Goal: Task Accomplishment & Management: Manage account settings

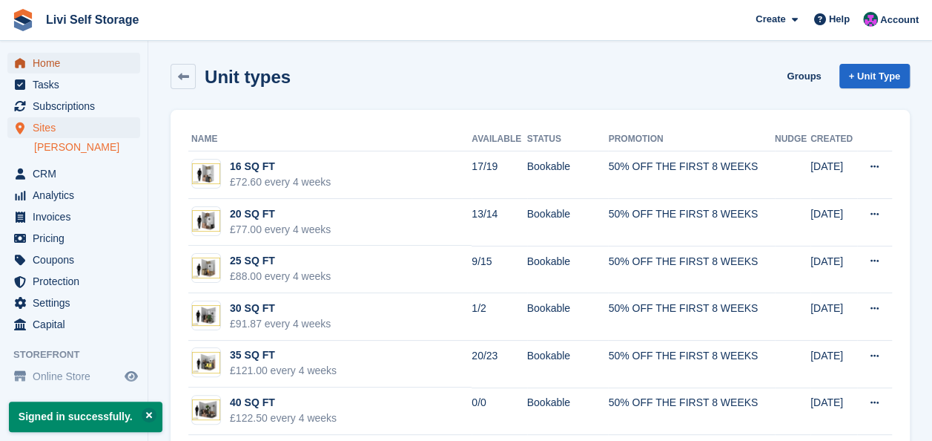
click at [40, 68] on span "Home" at bounding box center [77, 63] width 89 height 21
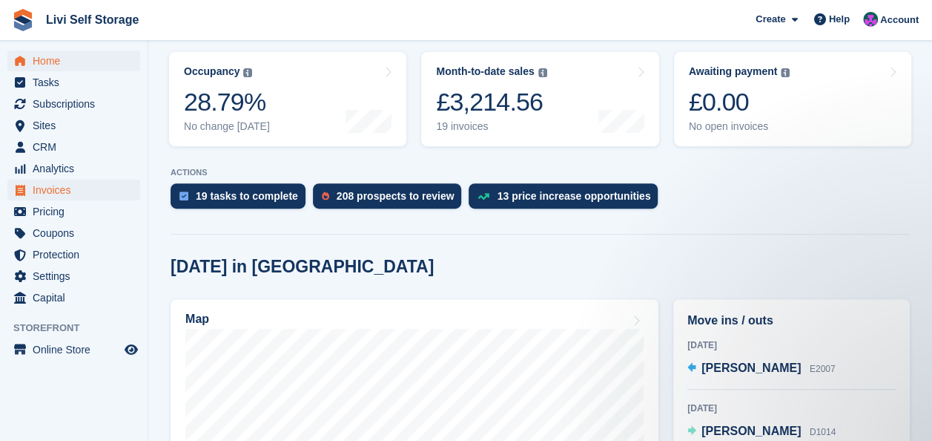
scroll to position [297, 0]
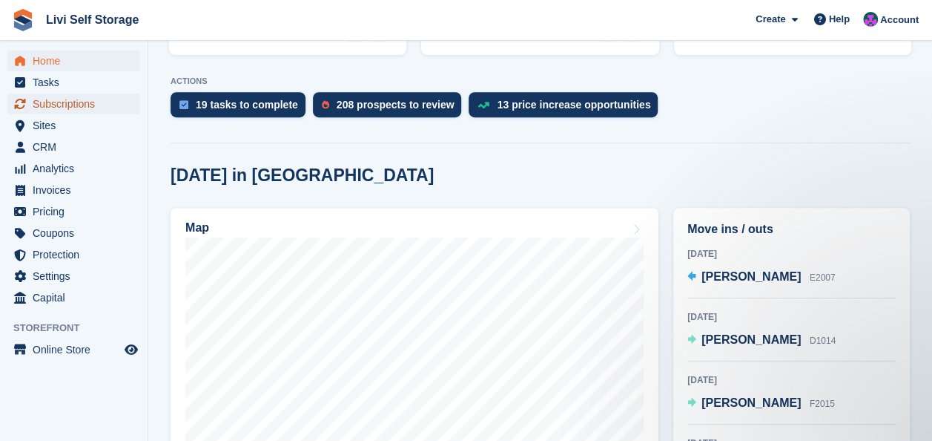
click at [39, 102] on span "Subscriptions" at bounding box center [77, 103] width 89 height 21
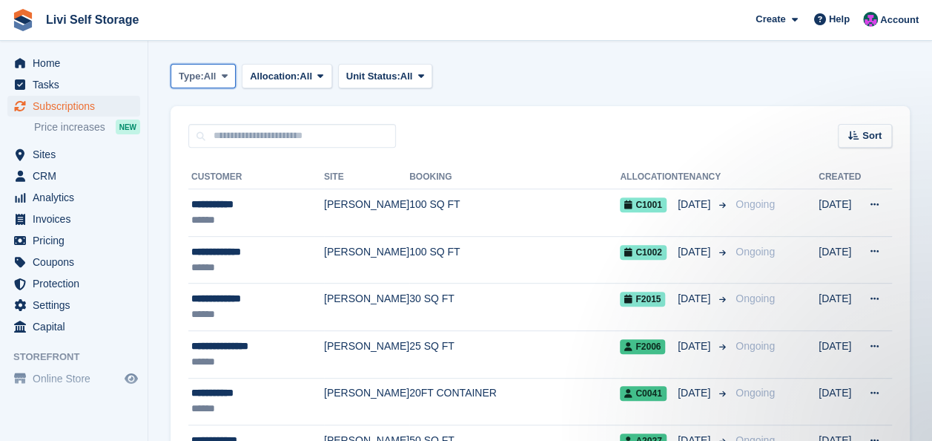
click at [228, 73] on icon at bounding box center [225, 76] width 6 height 10
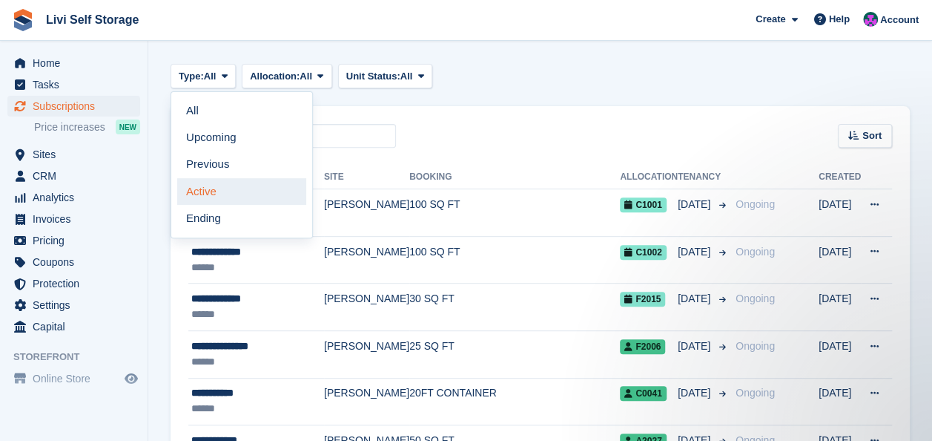
click at [214, 193] on link "Active" at bounding box center [241, 191] width 129 height 27
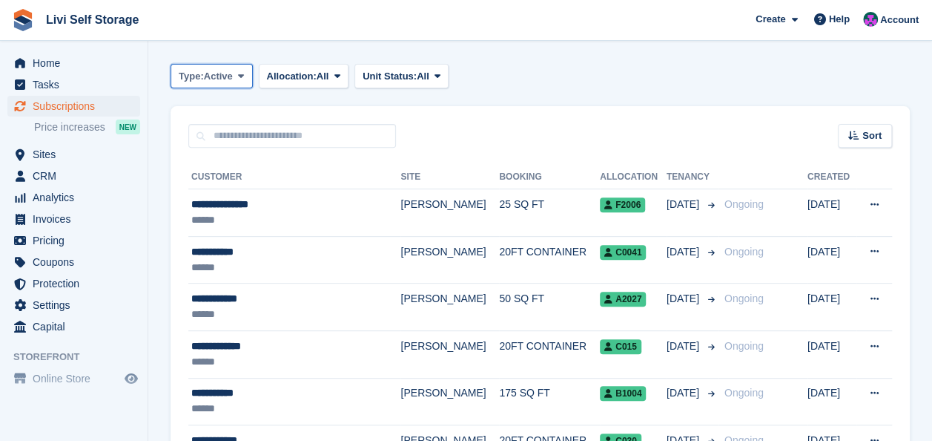
click at [239, 73] on icon at bounding box center [241, 76] width 6 height 10
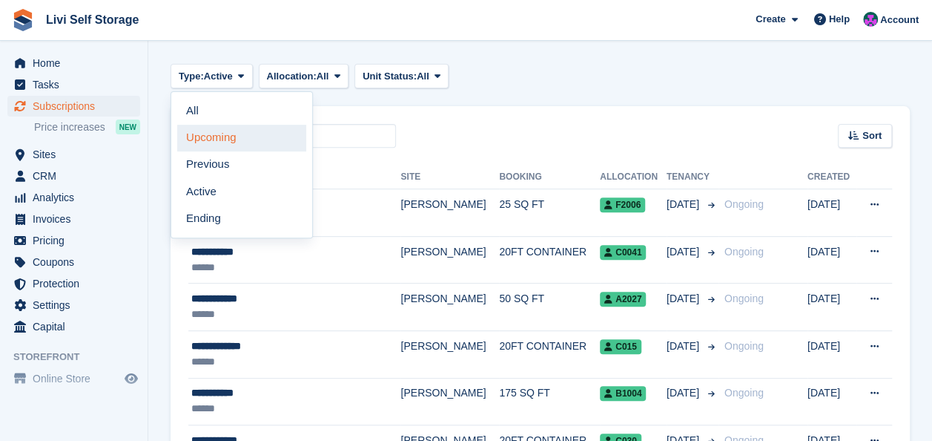
click at [203, 139] on link "Upcoming" at bounding box center [241, 138] width 129 height 27
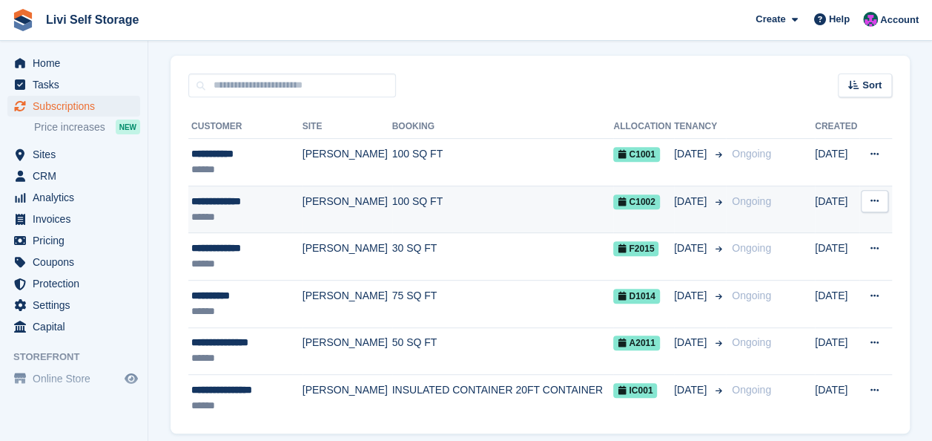
scroll to position [297, 0]
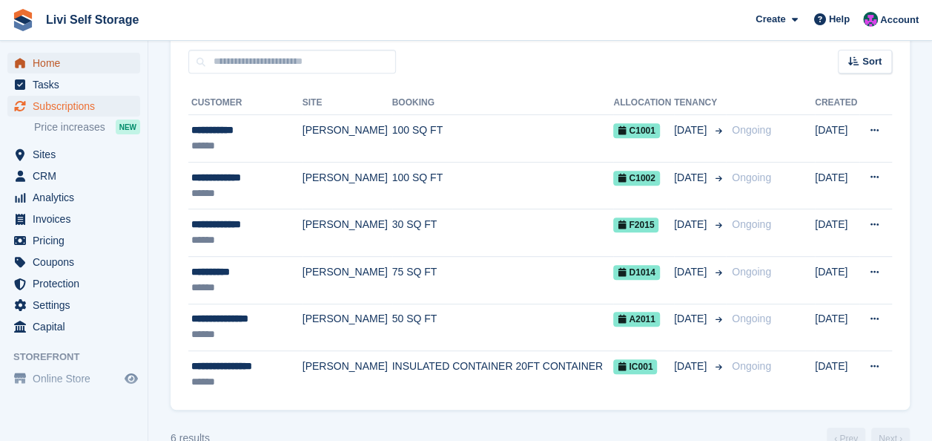
click at [49, 67] on span "Home" at bounding box center [77, 63] width 89 height 21
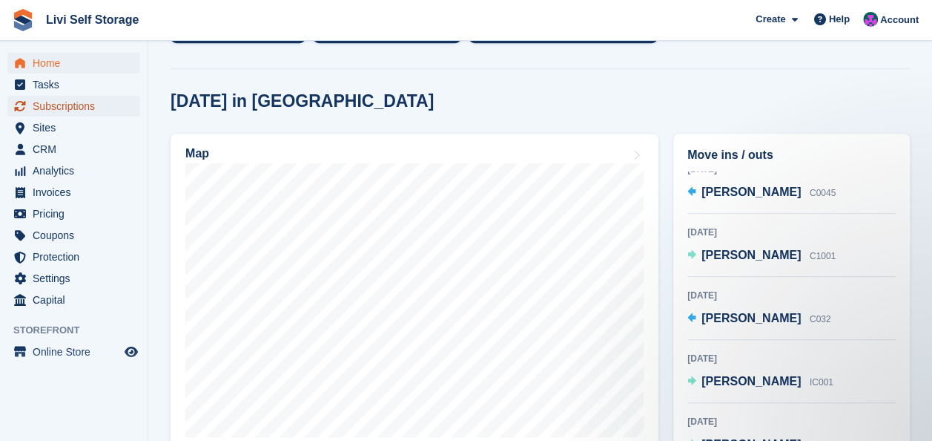
click at [59, 113] on span "Subscriptions" at bounding box center [77, 106] width 89 height 21
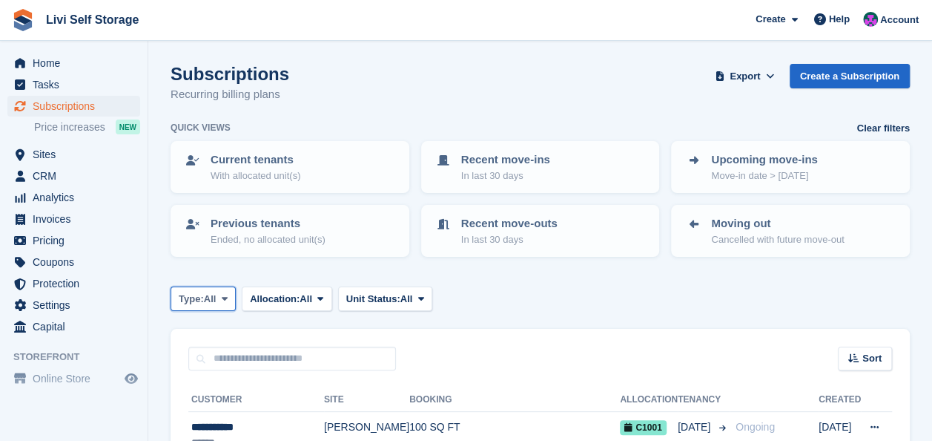
click at [224, 290] on button "Type: All" at bounding box center [203, 298] width 65 height 24
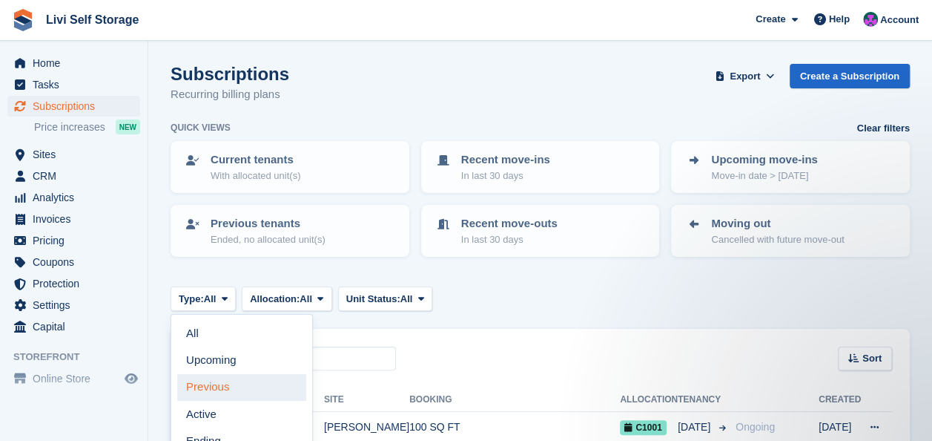
click at [210, 387] on link "Previous" at bounding box center [241, 387] width 129 height 27
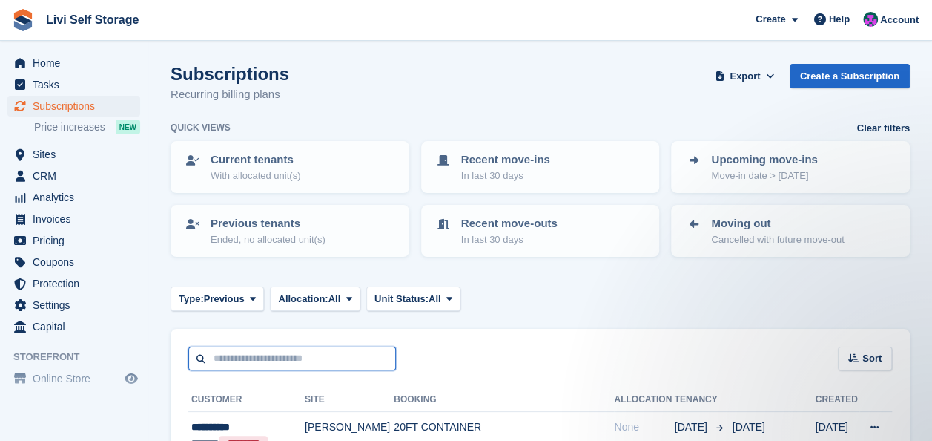
click at [237, 356] on input "text" at bounding box center [292, 358] width 208 height 24
type input "*******"
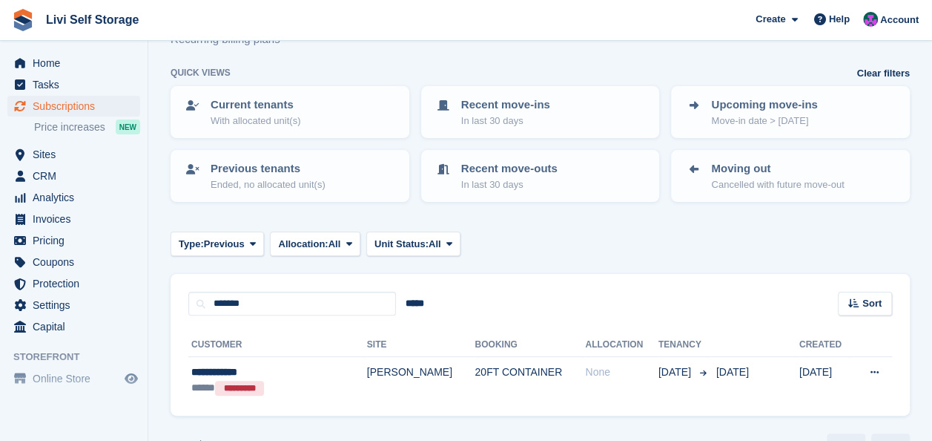
scroll to position [74, 0]
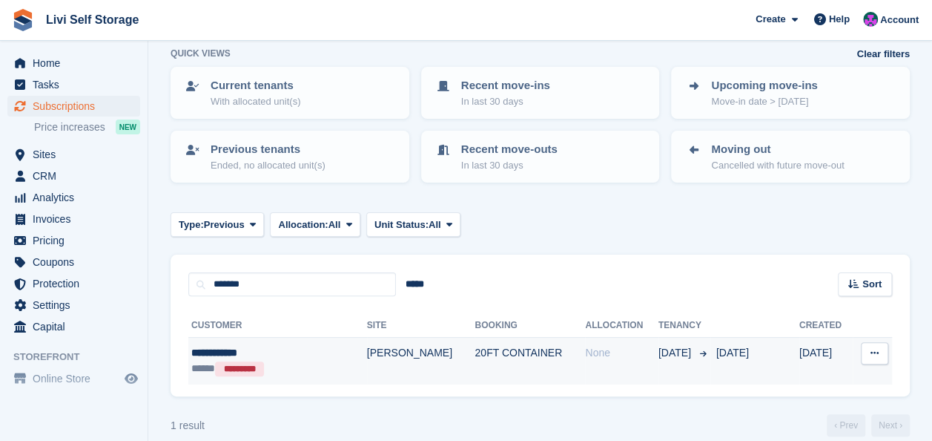
click at [475, 349] on td "20FT CONTAINER" at bounding box center [530, 360] width 111 height 47
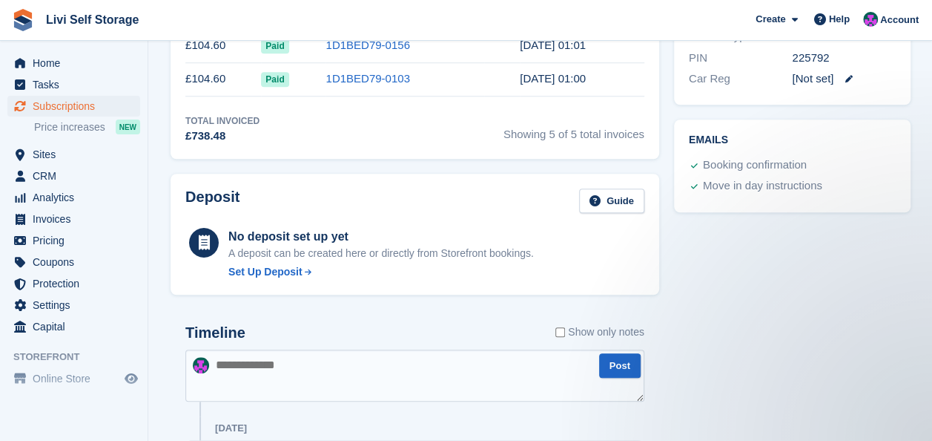
scroll to position [371, 0]
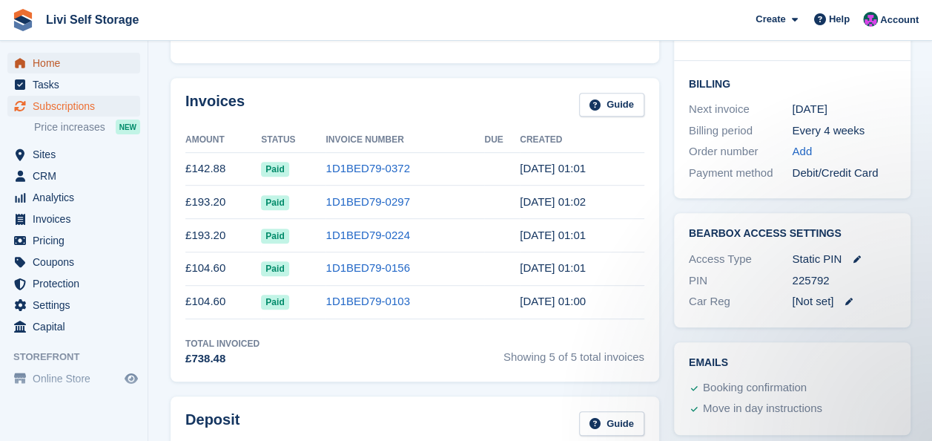
click at [37, 61] on span "Home" at bounding box center [77, 63] width 89 height 21
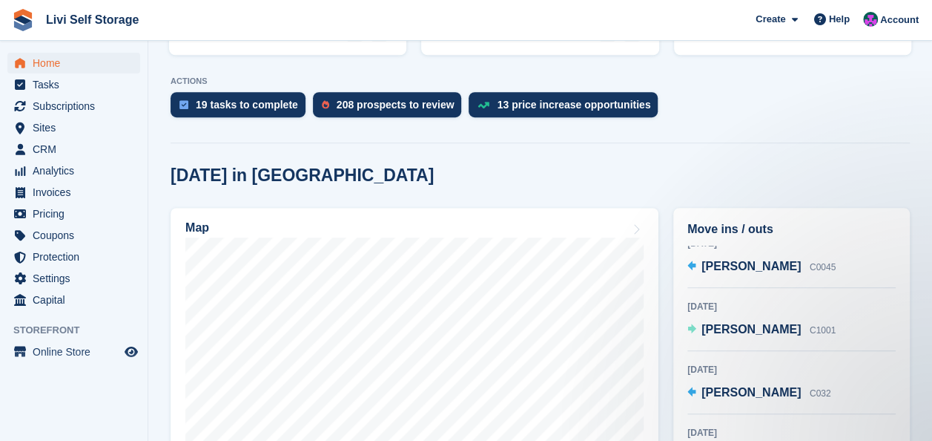
scroll to position [371, 0]
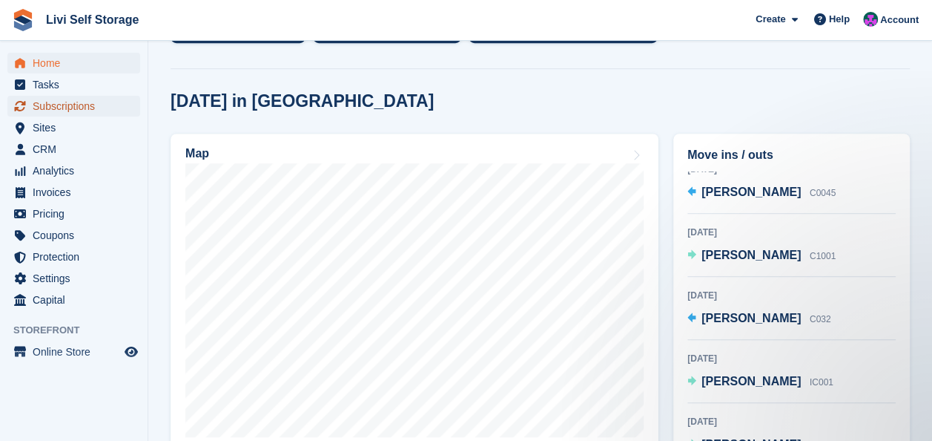
click at [43, 106] on span "Subscriptions" at bounding box center [77, 106] width 89 height 21
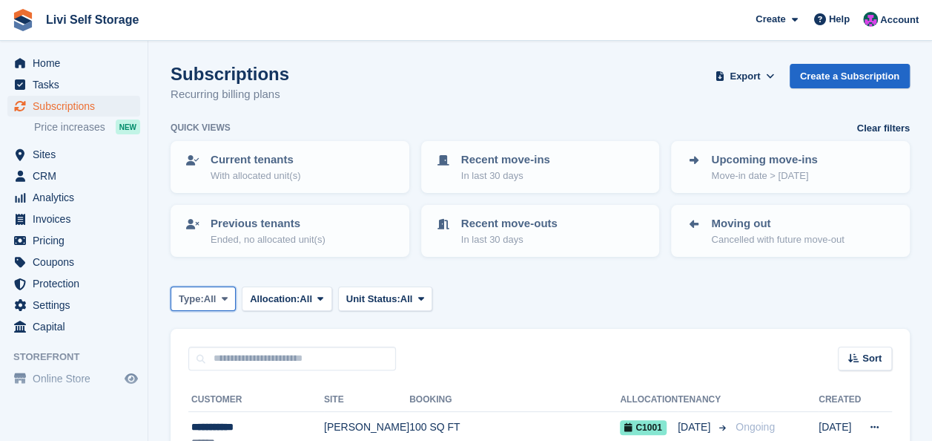
click at [228, 300] on icon at bounding box center [225, 299] width 6 height 10
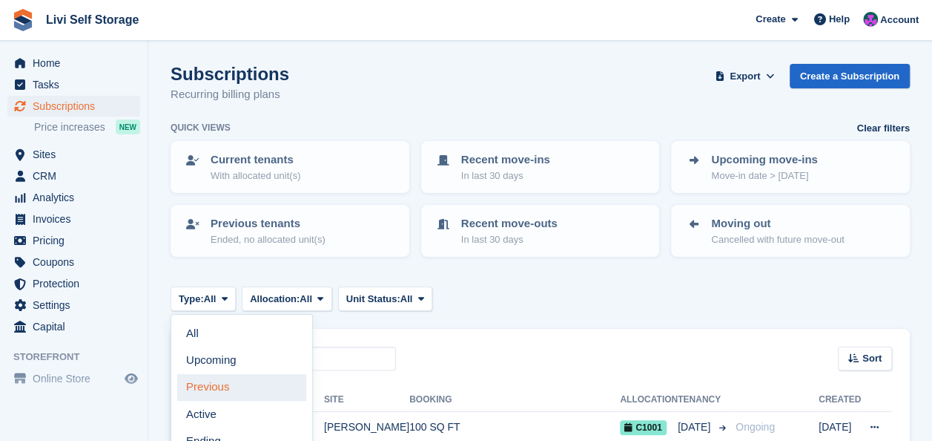
click at [211, 386] on link "Previous" at bounding box center [241, 387] width 129 height 27
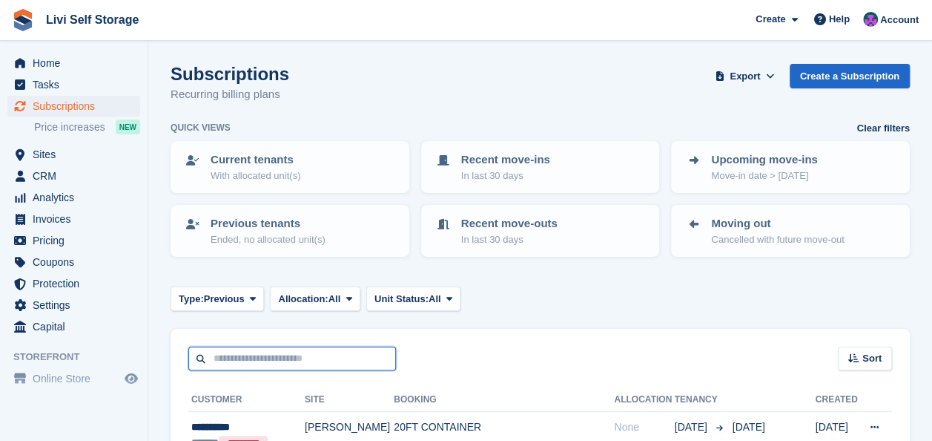
click at [246, 359] on input "text" at bounding box center [292, 358] width 208 height 24
type input "******"
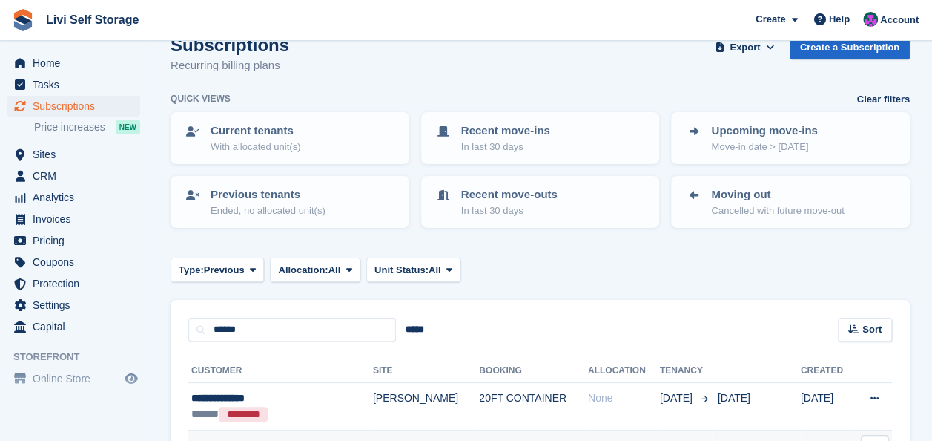
scroll to position [74, 0]
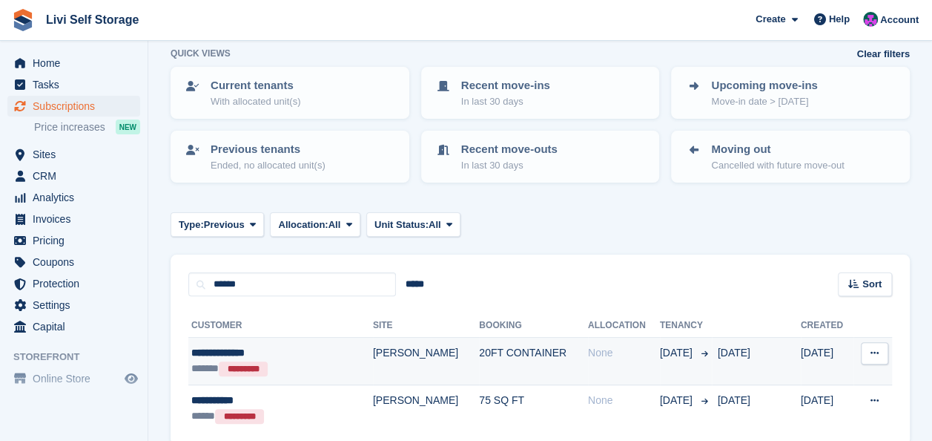
click at [233, 350] on div "**********" at bounding box center [263, 353] width 145 height 16
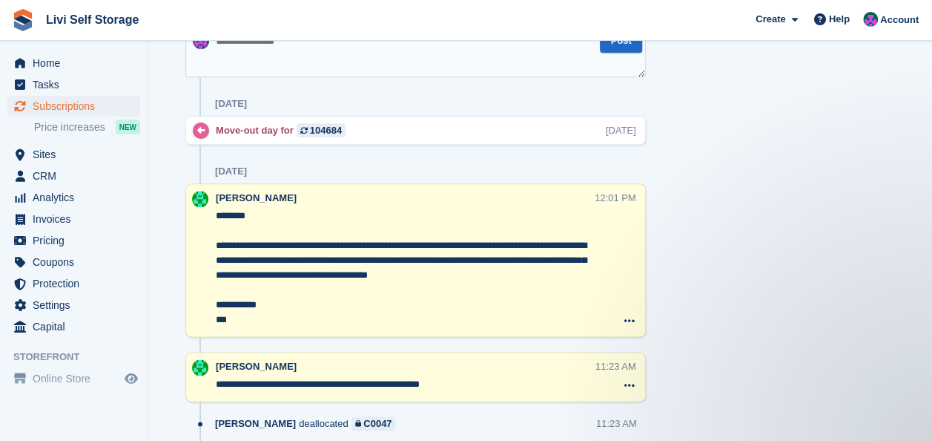
scroll to position [742, 0]
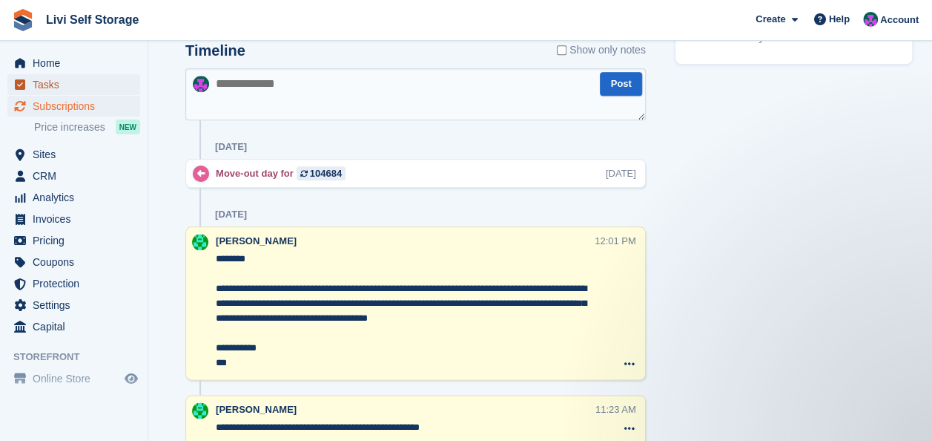
click at [35, 83] on span "Tasks" at bounding box center [77, 84] width 89 height 21
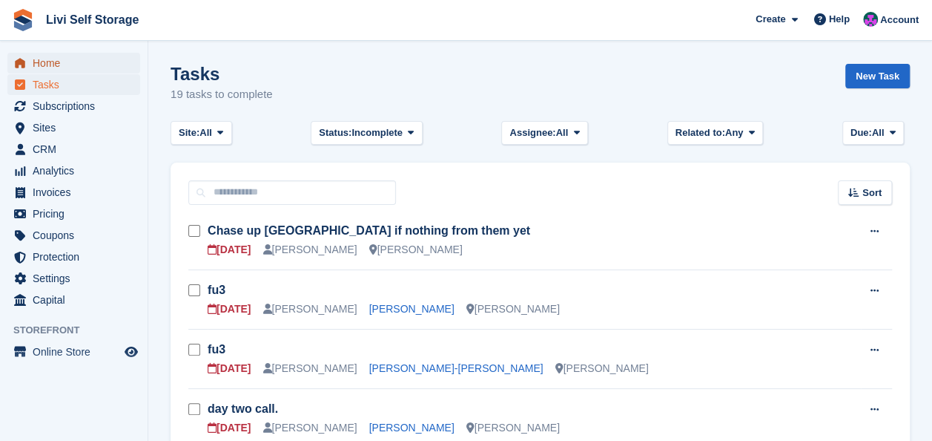
click at [43, 58] on span "Home" at bounding box center [77, 63] width 89 height 21
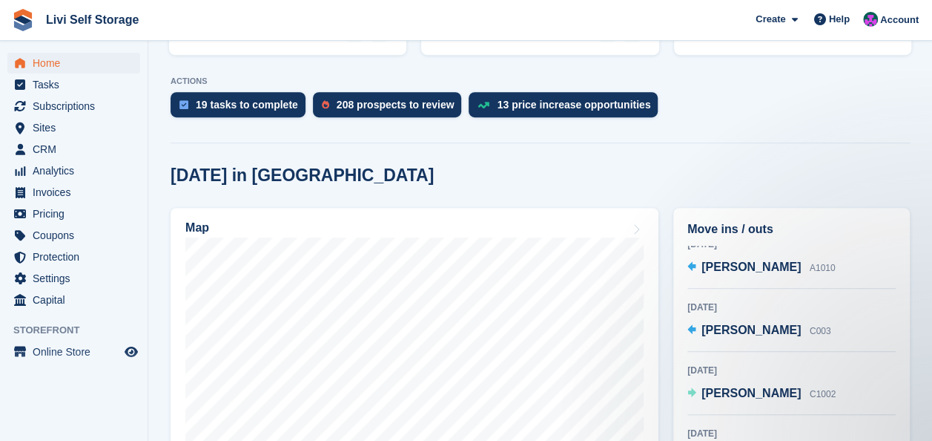
scroll to position [172, 0]
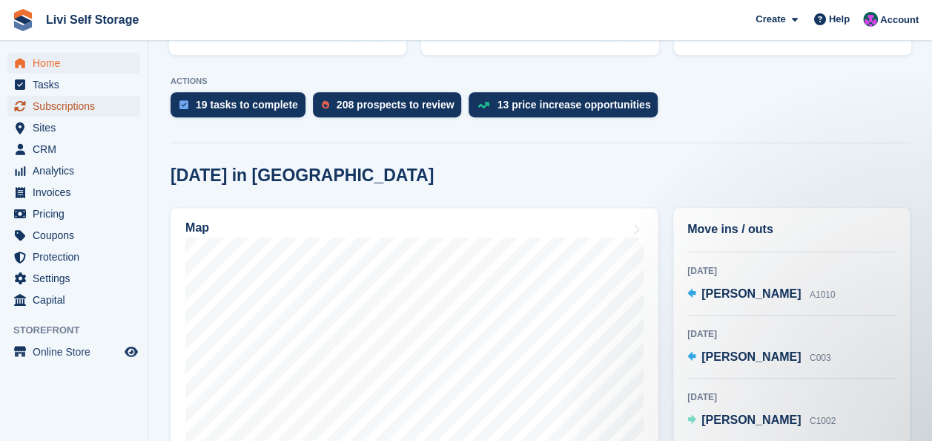
click at [45, 107] on span "Subscriptions" at bounding box center [77, 106] width 89 height 21
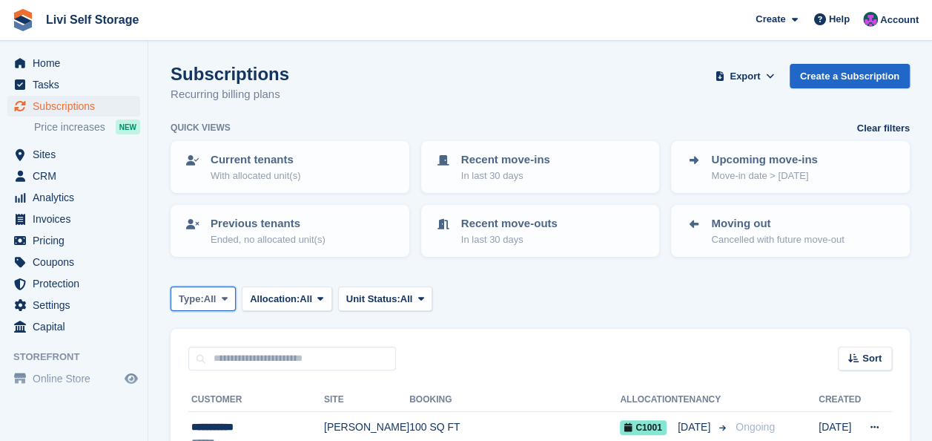
click at [228, 300] on icon at bounding box center [225, 299] width 6 height 10
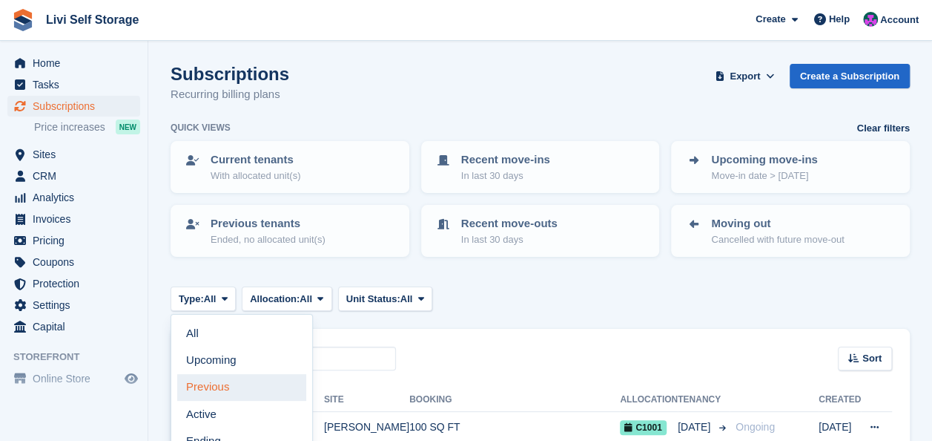
click at [217, 383] on link "Previous" at bounding box center [241, 387] width 129 height 27
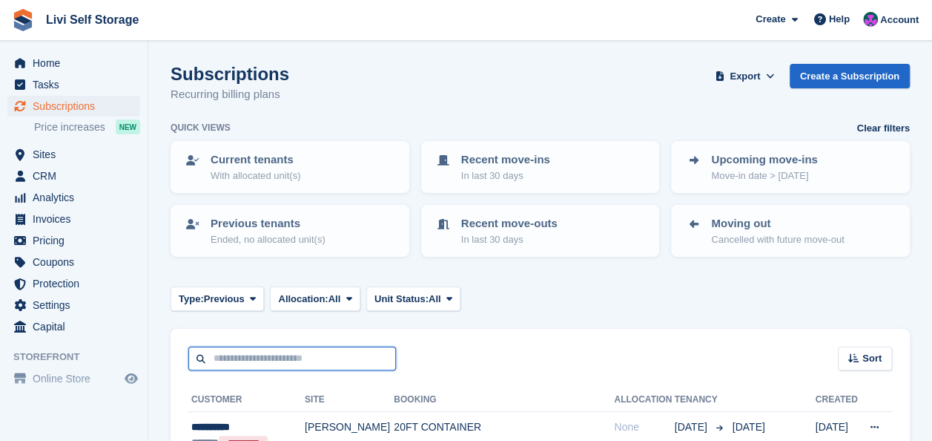
click at [231, 349] on input "text" at bounding box center [292, 358] width 208 height 24
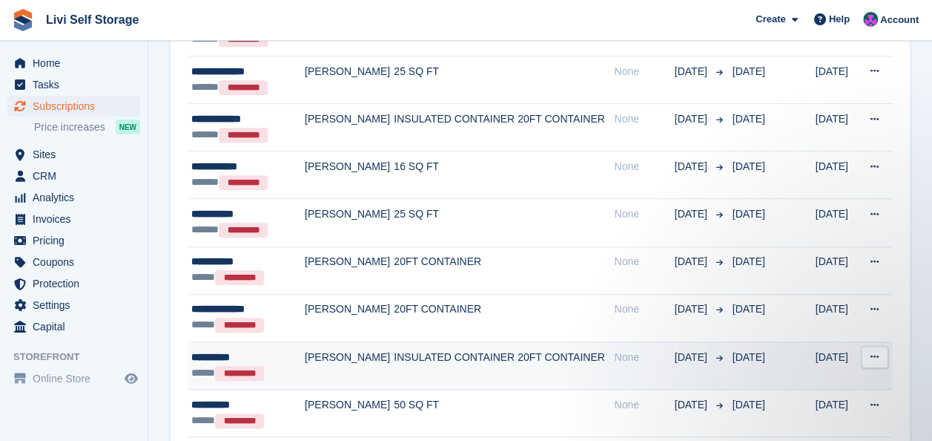
scroll to position [519, 0]
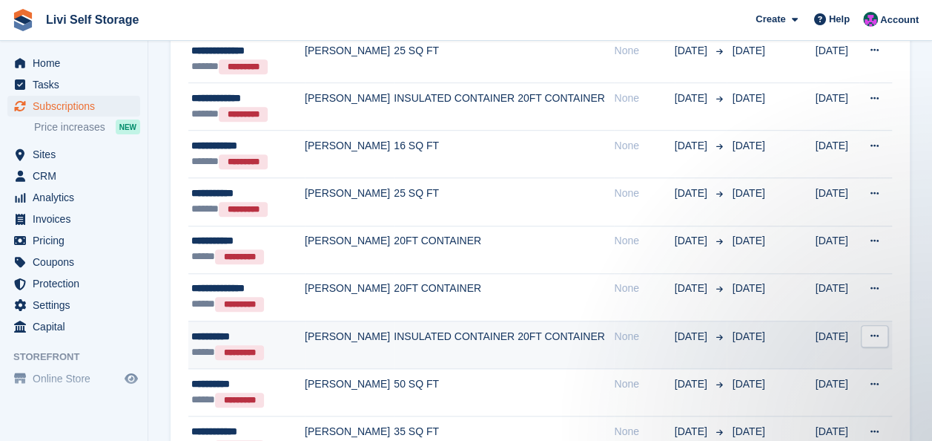
type input "****"
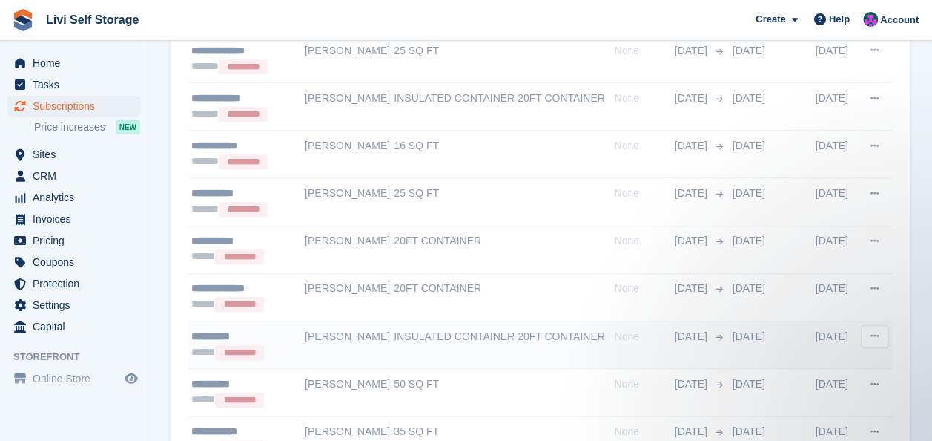
scroll to position [139, 0]
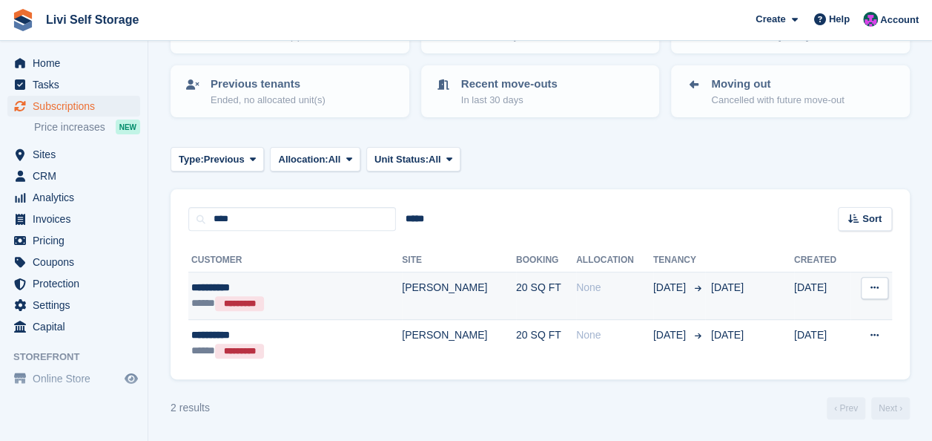
click at [516, 289] on td "20 SQ FT" at bounding box center [546, 295] width 60 height 47
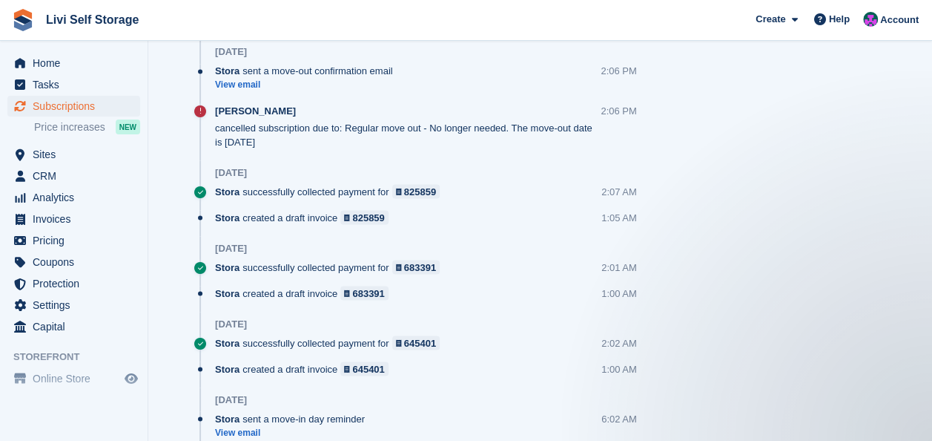
scroll to position [1210, 0]
